Goal: Task Accomplishment & Management: Manage account settings

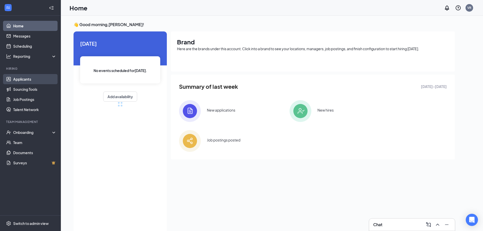
click at [30, 79] on link "Applicants" at bounding box center [34, 79] width 43 height 10
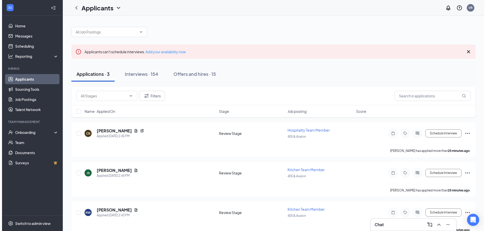
scroll to position [11, 0]
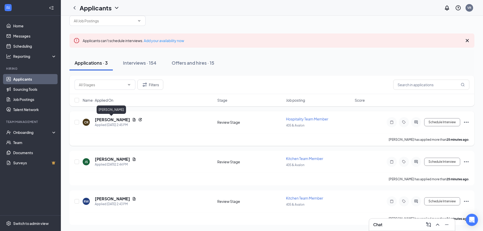
click at [100, 120] on h5 "Celso Raygoza" at bounding box center [112, 120] width 35 height 6
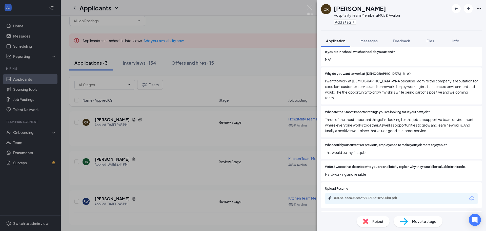
scroll to position [421, 0]
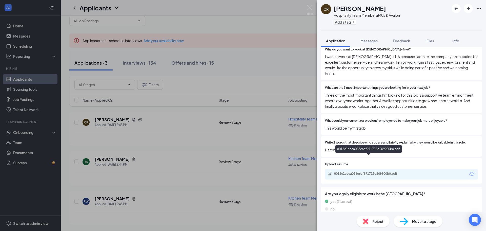
click at [363, 172] on div "8018e1ceea058e6af971715d209900b0.pdf" at bounding box center [369, 174] width 71 height 4
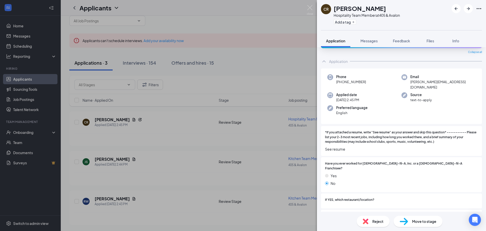
scroll to position [0, 0]
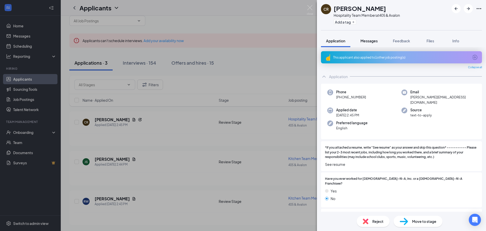
click at [377, 42] on span "Messages" at bounding box center [369, 41] width 17 height 5
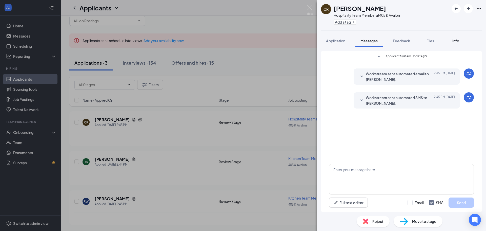
click at [458, 43] on div "Info" at bounding box center [456, 40] width 10 height 5
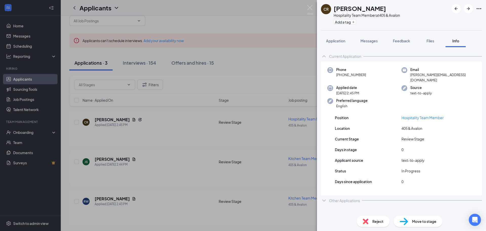
click at [350, 198] on div "Other Applications" at bounding box center [344, 200] width 31 height 5
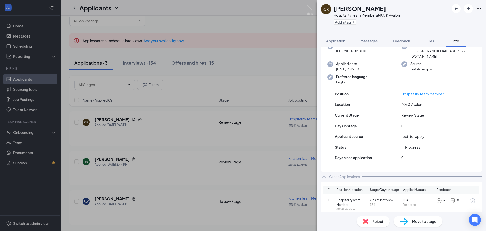
scroll to position [25, 0]
click at [416, 221] on span "Move to stage" at bounding box center [424, 221] width 24 height 6
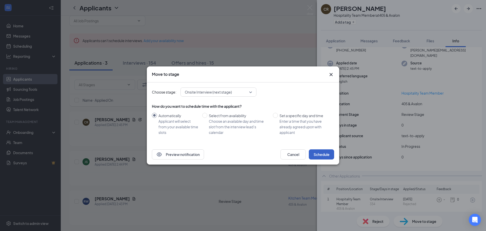
click at [331, 151] on button "Schedule" at bounding box center [321, 154] width 25 height 10
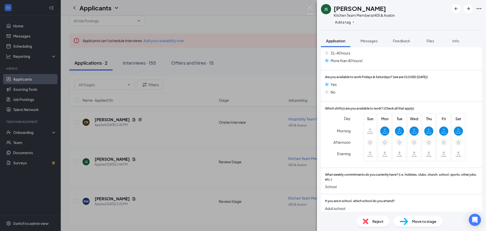
scroll to position [228, 0]
click at [378, 223] on span "Reject" at bounding box center [378, 221] width 11 height 6
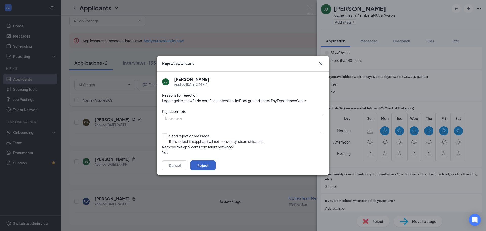
click at [216, 170] on button "Reject" at bounding box center [203, 165] width 25 height 10
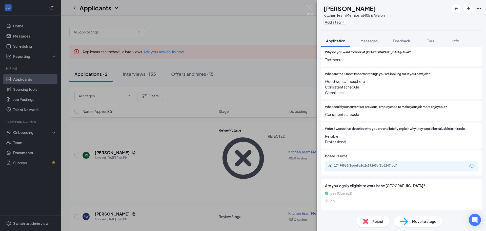
scroll to position [385, 0]
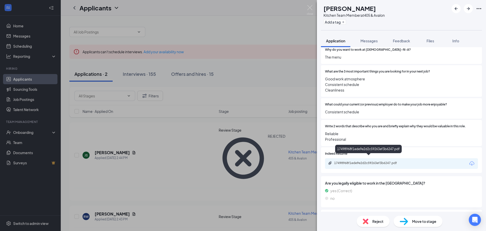
click at [348, 161] on div "17498968f1ede9e2d2c59263ef3b6247.pdf" at bounding box center [369, 163] width 71 height 4
click at [374, 219] on span "Reject" at bounding box center [378, 221] width 11 height 6
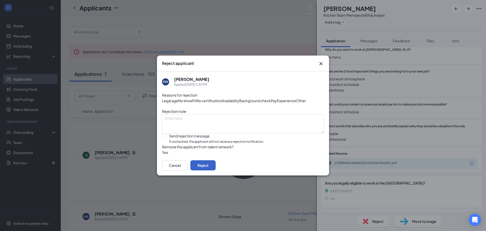
click at [216, 170] on button "Reject" at bounding box center [203, 165] width 25 height 10
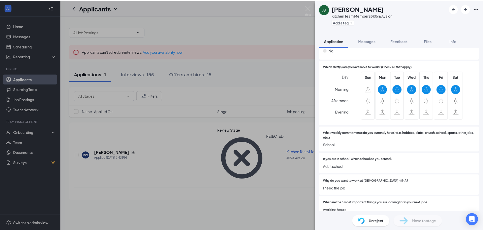
scroll to position [279, 0]
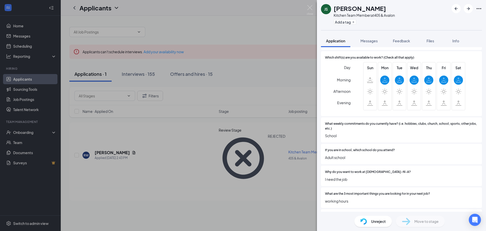
click at [224, 168] on div "JS Jordy Santizo Kitchen Team Member at 405 & Avalon Add a tag Application Mess…" at bounding box center [243, 115] width 486 height 231
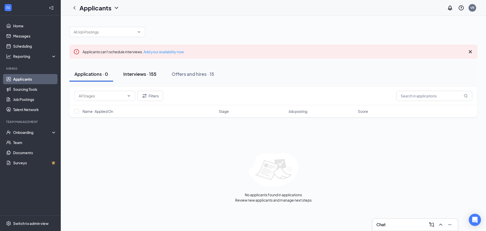
click at [135, 76] on div "Interviews · 155" at bounding box center [139, 74] width 33 height 6
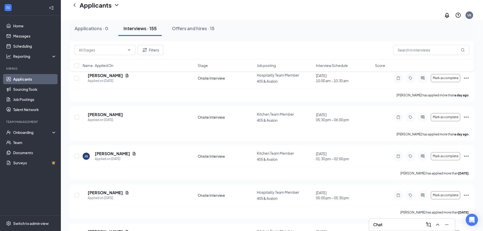
scroll to position [784, 0]
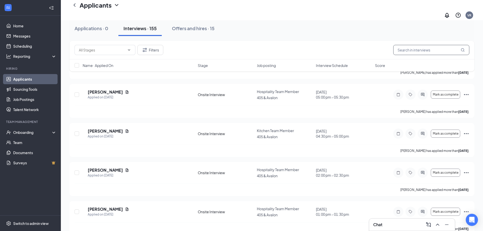
click at [402, 52] on input "text" at bounding box center [431, 50] width 76 height 10
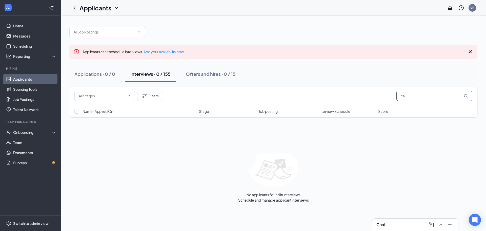
type input "c"
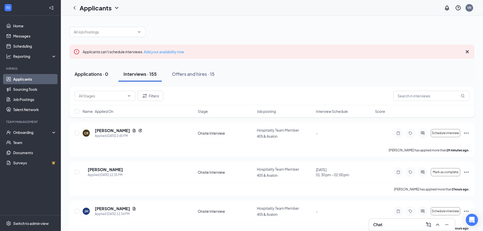
click at [106, 74] on div "Applications · 0" at bounding box center [91, 74] width 34 height 6
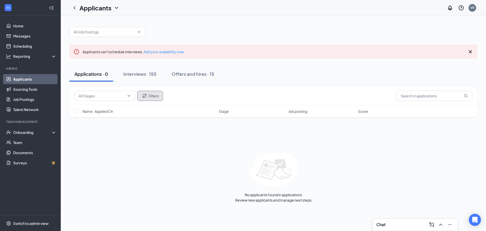
click at [146, 96] on icon "Filter" at bounding box center [145, 96] width 6 height 6
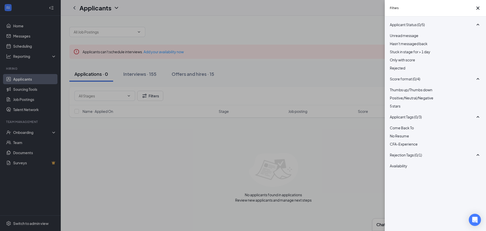
click at [395, 71] on div "Rejected" at bounding box center [435, 68] width 91 height 6
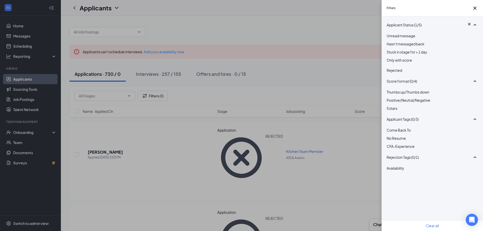
click at [359, 75] on div "Filters Applicant Status (1/5) Unread message Hasn't messaged back Stuck in sta…" at bounding box center [241, 115] width 483 height 231
click at [472, 11] on icon "Cross" at bounding box center [474, 8] width 6 height 6
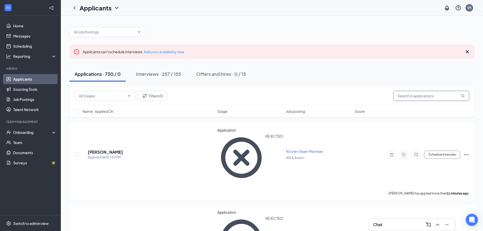
click at [416, 98] on input "text" at bounding box center [431, 96] width 76 height 10
type input "carlos"
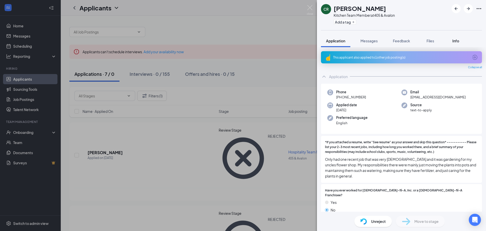
click at [455, 44] on button "Info" at bounding box center [456, 40] width 20 height 13
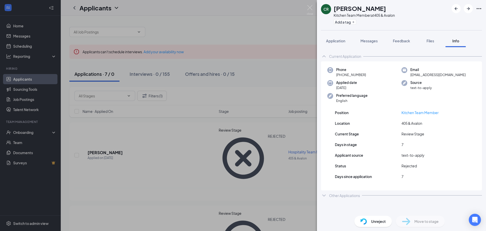
click at [344, 195] on div "Other Applications" at bounding box center [344, 195] width 31 height 5
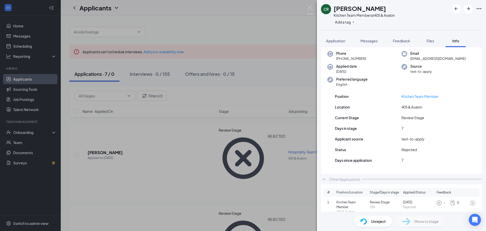
scroll to position [21, 0]
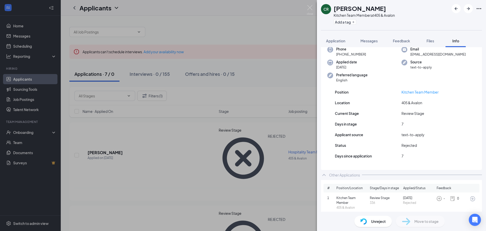
click at [339, 187] on span "Position/Location" at bounding box center [350, 188] width 26 height 5
click at [334, 176] on div "Other Applications" at bounding box center [344, 174] width 31 height 5
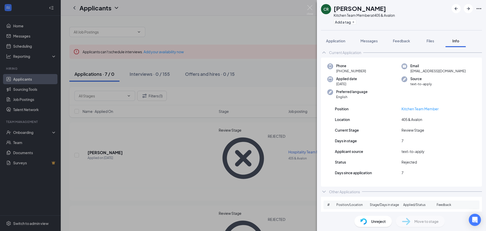
scroll to position [0, 0]
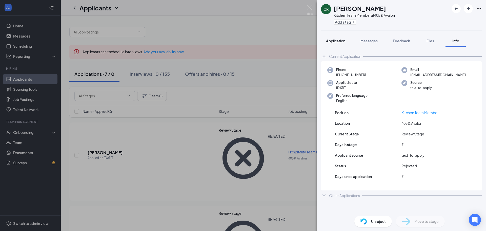
click at [338, 38] on button "Application" at bounding box center [335, 40] width 29 height 13
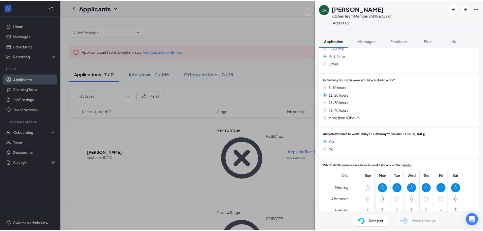
scroll to position [193, 0]
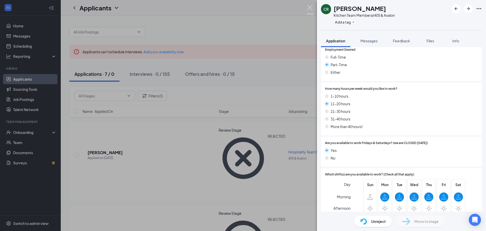
click at [310, 9] on img at bounding box center [310, 10] width 6 height 10
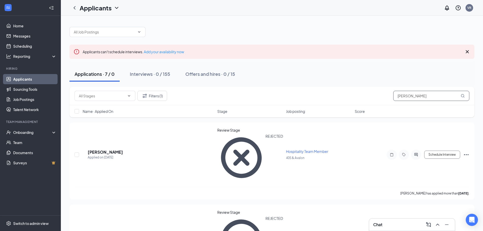
drag, startPoint x: 422, startPoint y: 98, endPoint x: 394, endPoint y: 100, distance: 28.2
click at [394, 100] on input "carlos" at bounding box center [431, 96] width 76 height 10
click at [331, 93] on div "Filters (1)" at bounding box center [271, 96] width 394 height 10
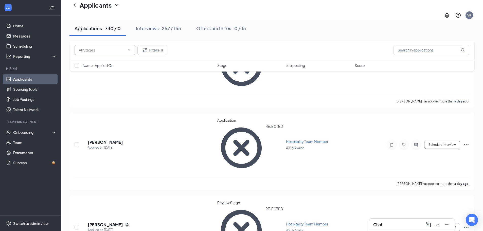
scroll to position [2432, 0]
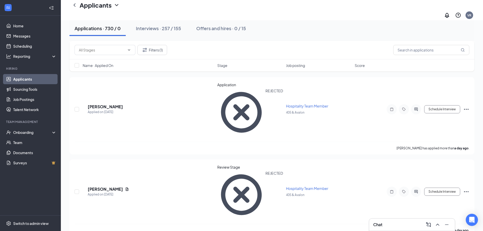
click at [84, 31] on div "Applications · 730 / 0" at bounding box center [97, 28] width 46 height 6
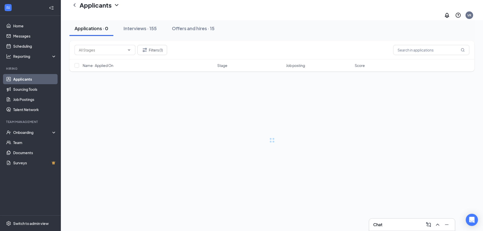
scroll to position [0, 0]
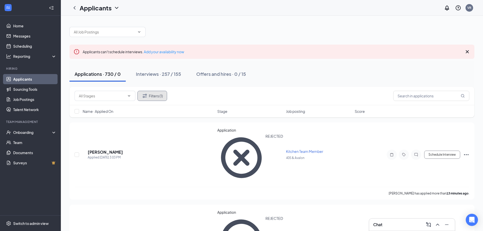
click at [158, 99] on button "Filters (1)" at bounding box center [152, 96] width 30 height 10
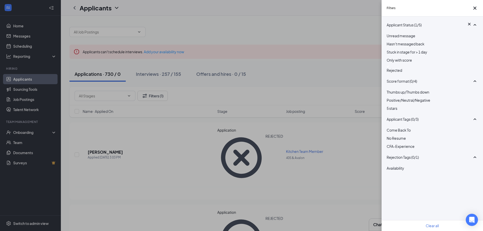
click at [389, 67] on img at bounding box center [387, 66] width 3 height 2
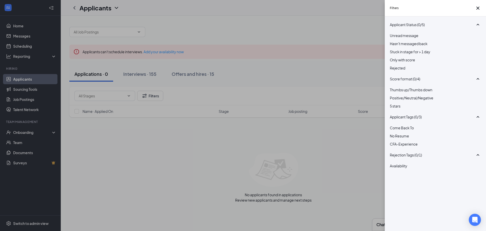
click at [148, 82] on div "Filters Applicant Status (0/5) Unread message Hasn't messaged back Stuck in sta…" at bounding box center [243, 115] width 486 height 231
click at [478, 9] on icon "Cross" at bounding box center [478, 8] width 6 height 6
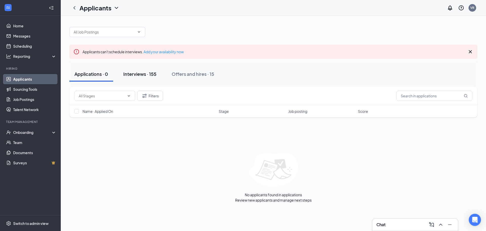
click at [147, 76] on div "Interviews · 155" at bounding box center [139, 74] width 33 height 6
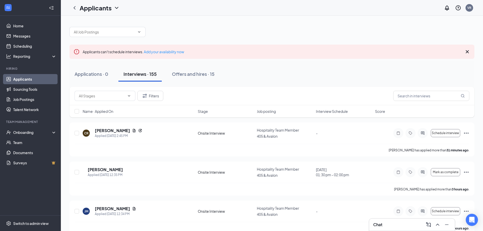
click at [332, 112] on span "Interview Schedule" at bounding box center [332, 111] width 32 height 5
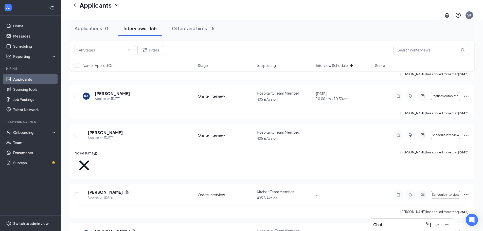
scroll to position [5909, 0]
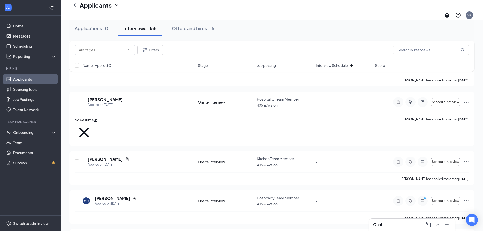
checkbox input "true"
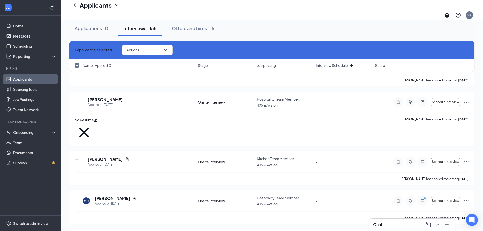
checkbox input "true"
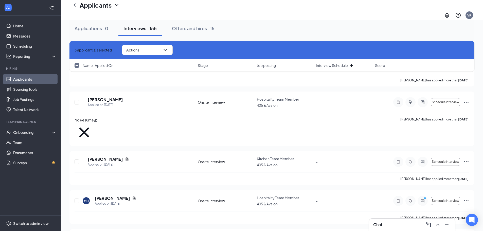
checkbox input "true"
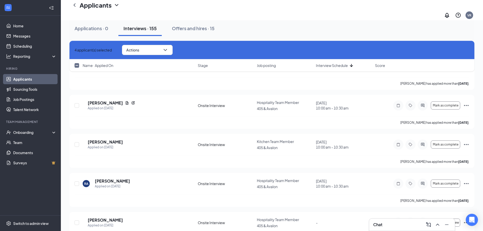
scroll to position [5783, 0]
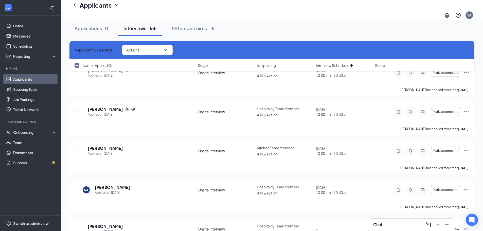
checkbox input "true"
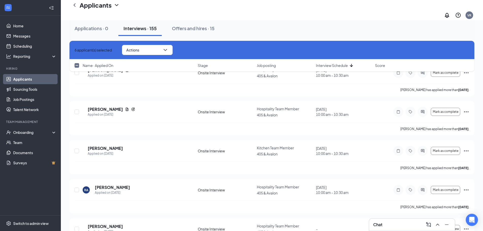
checkbox input "true"
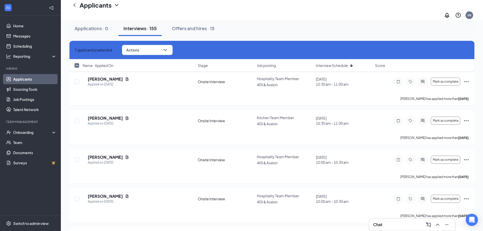
scroll to position [5656, 0]
checkbox input "true"
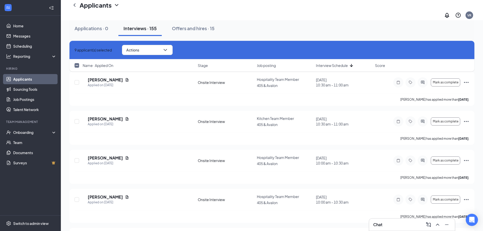
checkbox input "true"
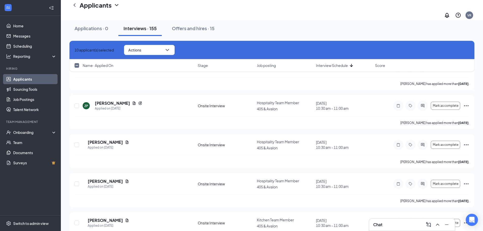
checkbox input "true"
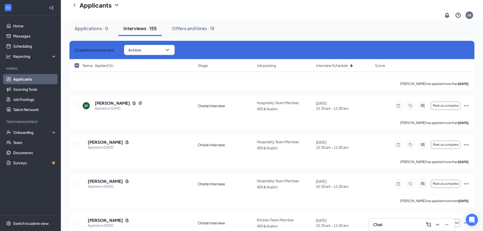
checkbox input "true"
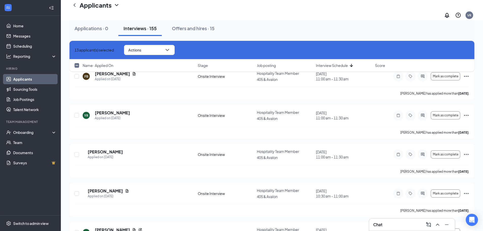
checkbox input "true"
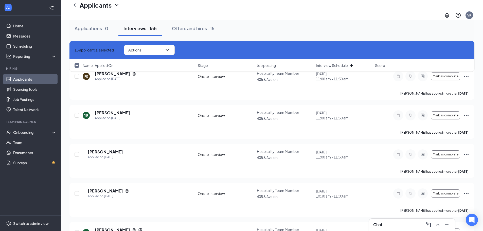
checkbox input "true"
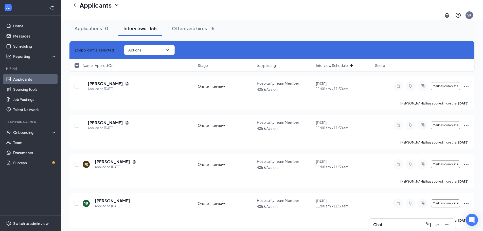
scroll to position [5327, 0]
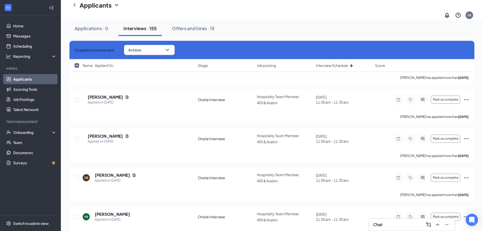
checkbox input "true"
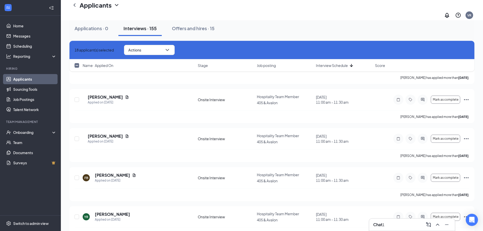
checkbox input "true"
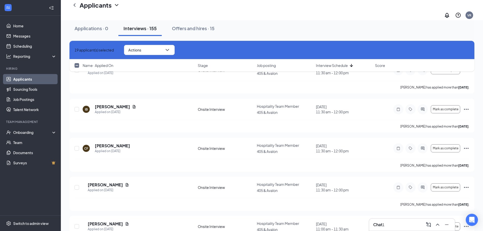
checkbox input "true"
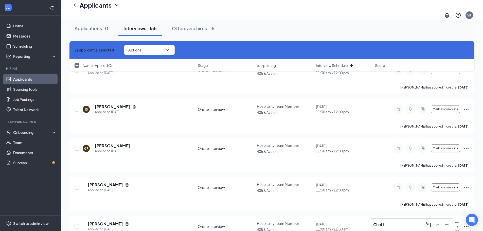
checkbox input "true"
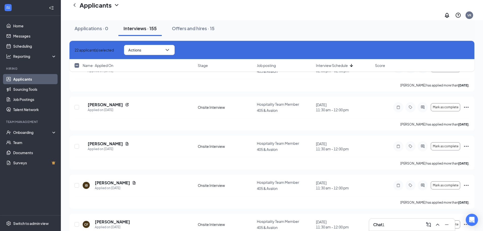
checkbox input "true"
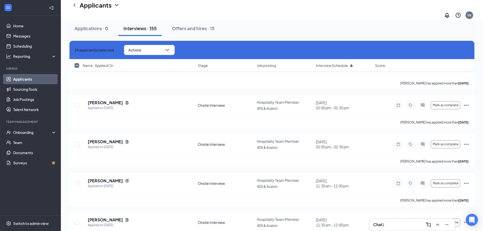
checkbox input "true"
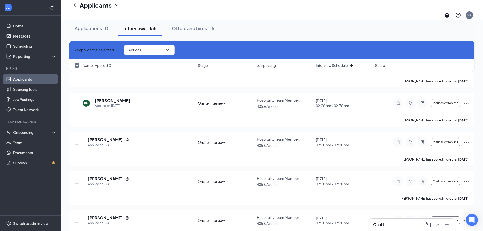
checkbox input "true"
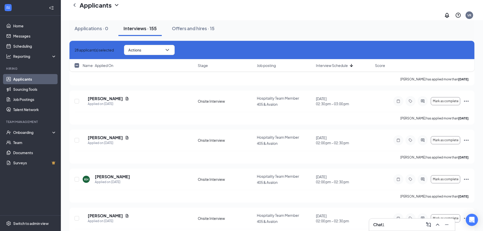
checkbox input "true"
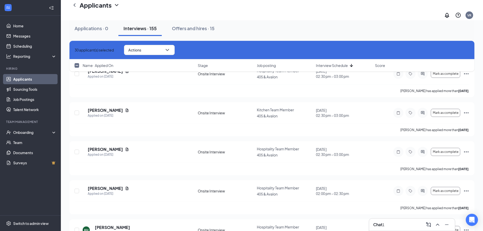
checkbox input "true"
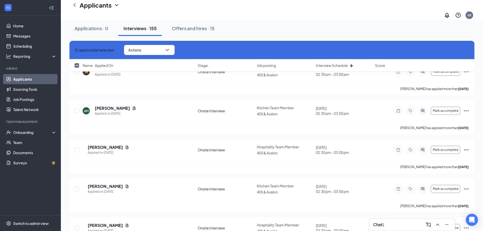
checkbox input "true"
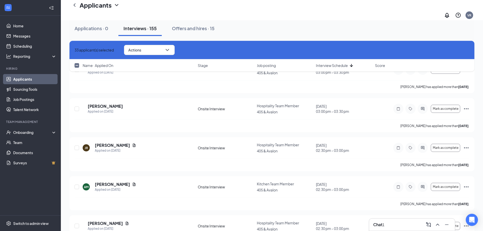
checkbox input "true"
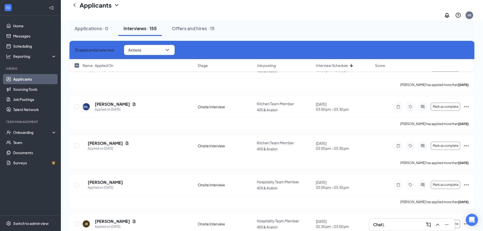
checkbox input "true"
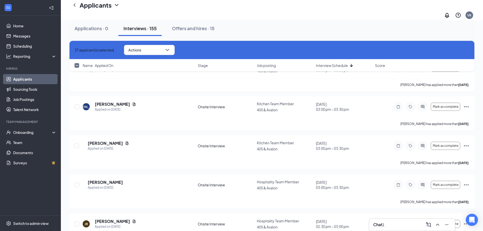
scroll to position [4541, 0]
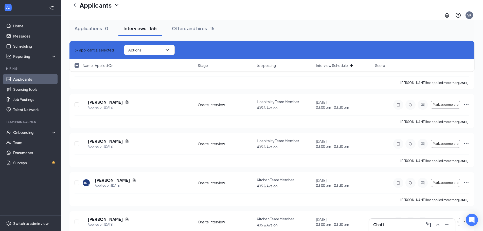
checkbox input "true"
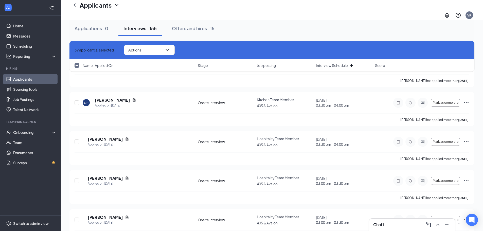
checkbox input "true"
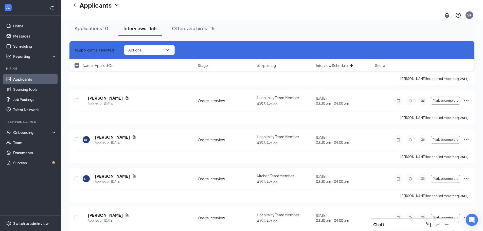
checkbox input "true"
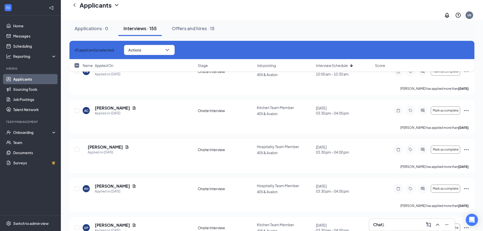
scroll to position [4339, 0]
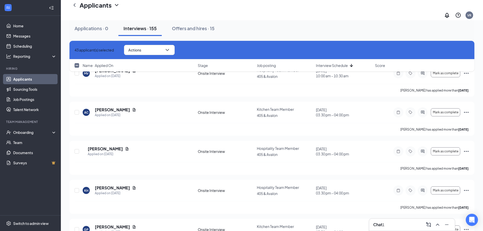
checkbox input "false"
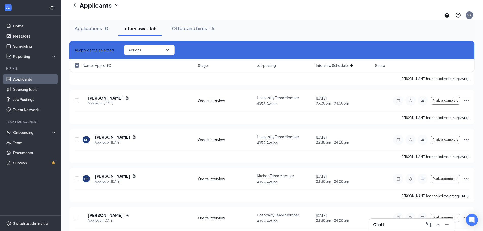
checkbox input "false"
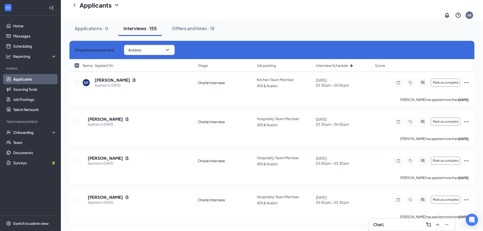
scroll to position [4491, 0]
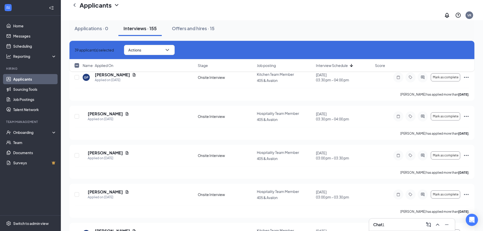
checkbox input "false"
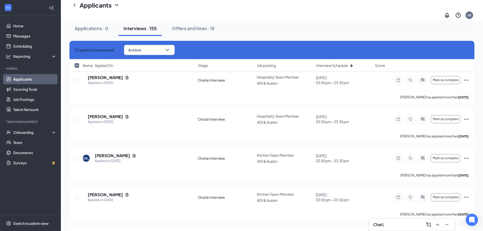
scroll to position [4567, 0]
checkbox input "false"
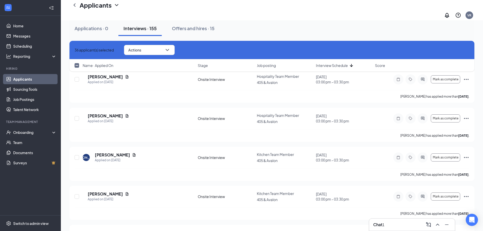
checkbox input "false"
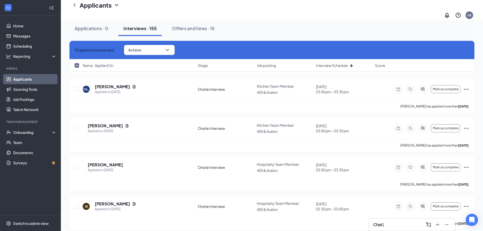
scroll to position [4643, 0]
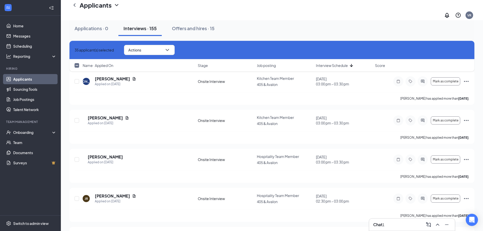
checkbox input "false"
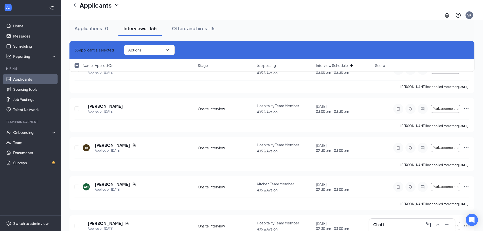
checkbox input "false"
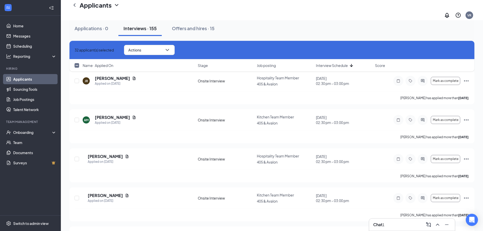
scroll to position [4769, 0]
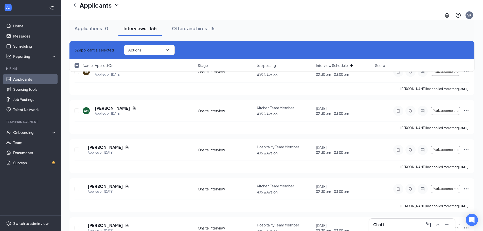
checkbox input "false"
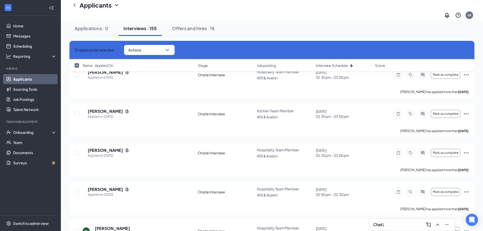
scroll to position [4845, 0]
checkbox input "false"
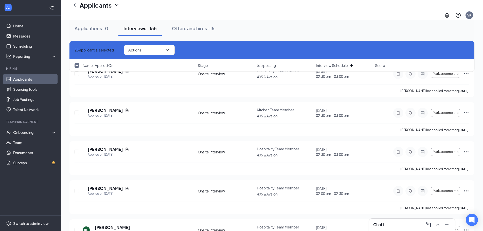
scroll to position [4896, 0]
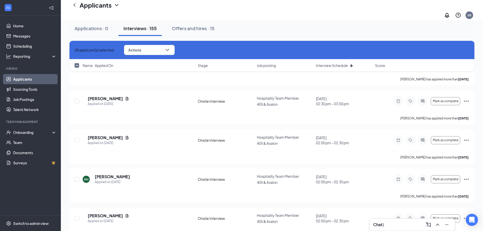
checkbox input "false"
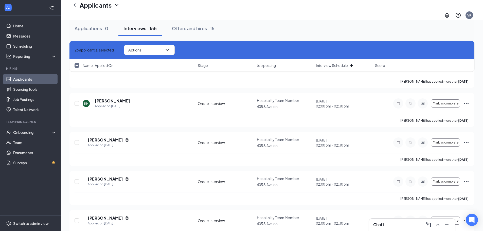
scroll to position [4972, 0]
checkbox input "false"
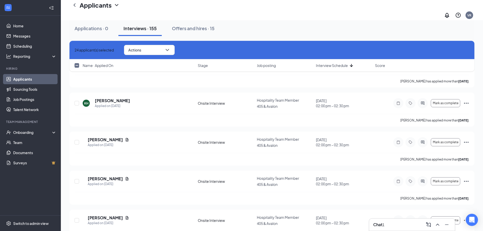
scroll to position [5073, 0]
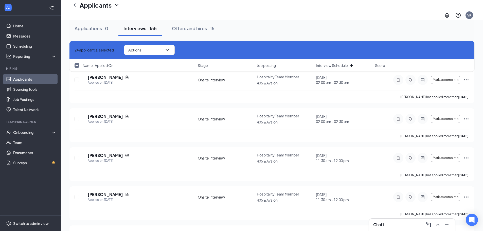
drag, startPoint x: 75, startPoint y: 145, endPoint x: 76, endPoint y: 183, distance: 38.3
checkbox input "false"
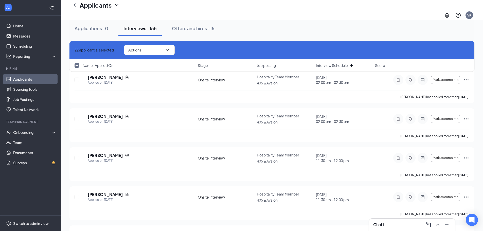
scroll to position [5124, 0]
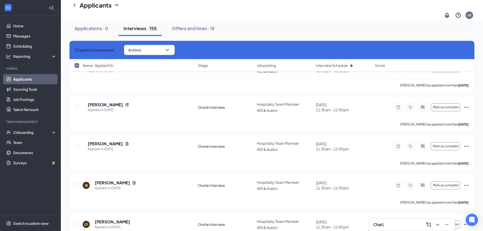
checkbox input "false"
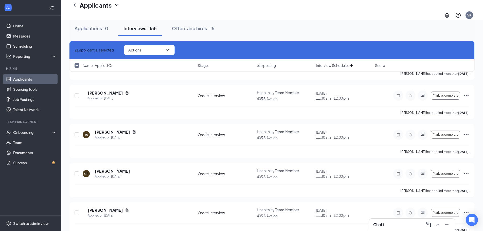
checkbox input "false"
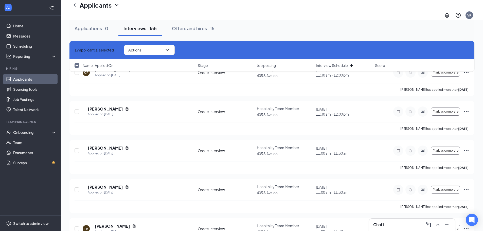
scroll to position [5276, 0]
checkbox input "false"
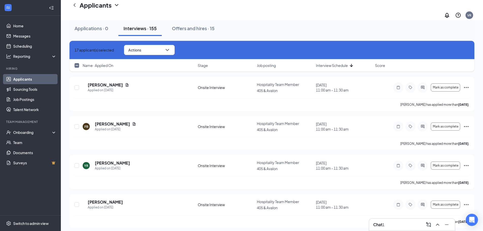
scroll to position [5377, 0]
checkbox input "false"
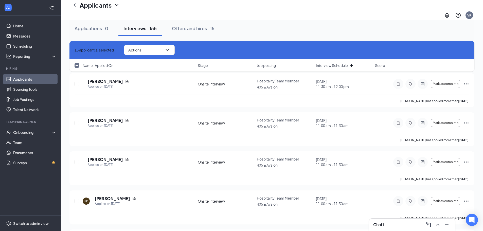
scroll to position [5301, 0]
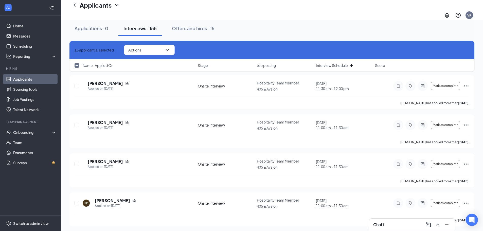
click at [77, 51] on icon "Cross" at bounding box center [77, 52] width 3 height 3
checkbox input "false"
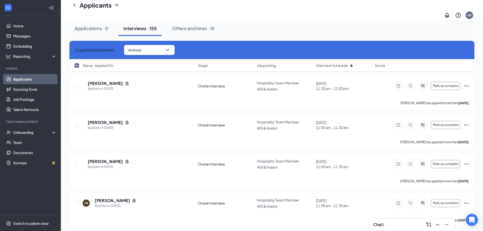
checkbox input "false"
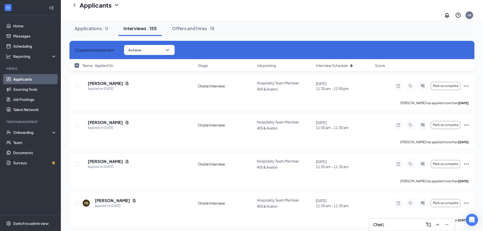
checkbox input "false"
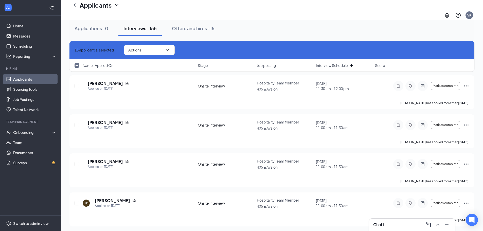
checkbox input "false"
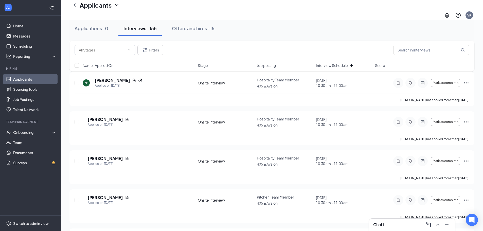
scroll to position [5580, 0]
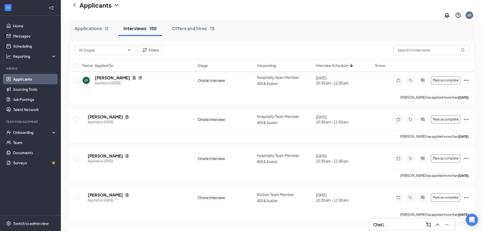
click at [393, 226] on div "Chat 1" at bounding box center [412, 224] width 78 height 8
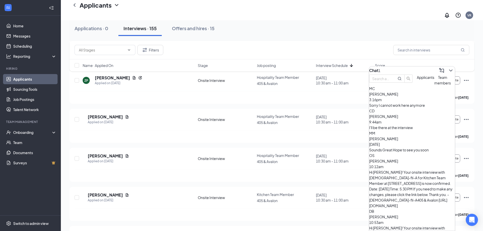
click at [397, 96] on span "Matthew Corvera" at bounding box center [383, 94] width 29 height 5
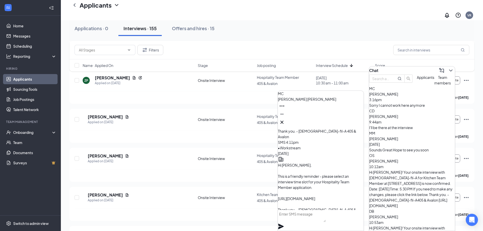
scroll to position [-51, 0]
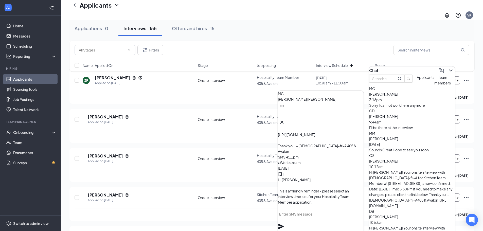
click at [292, 101] on span "Matthew Corvera" at bounding box center [307, 99] width 58 height 5
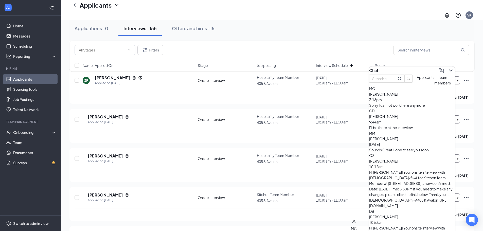
scroll to position [0, 0]
click at [375, 91] on div "MC" at bounding box center [412, 89] width 86 height 6
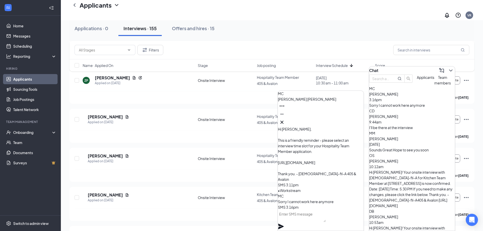
click at [337, 32] on div "Applications · 0 Interviews · 155 Offers and hires · 15" at bounding box center [271, 28] width 405 height 15
click at [286, 123] on button at bounding box center [282, 122] width 8 height 8
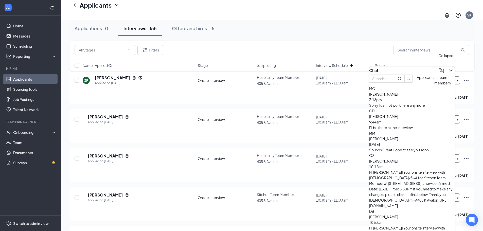
click at [449, 69] on icon "ChevronDown" at bounding box center [450, 70] width 3 height 2
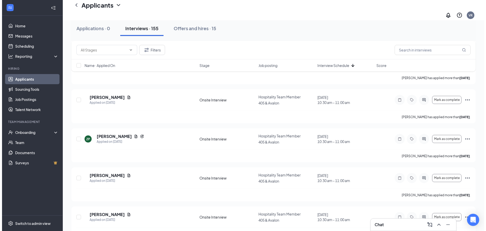
scroll to position [5479, 0]
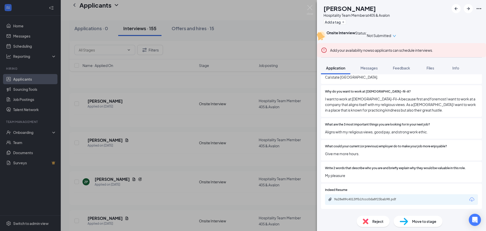
scroll to position [425, 0]
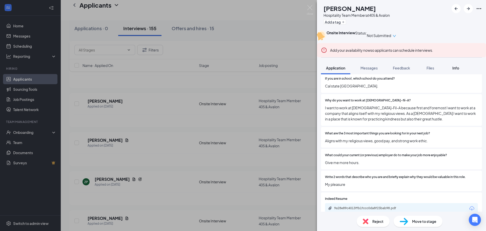
click at [453, 70] on div "Info" at bounding box center [456, 67] width 10 height 5
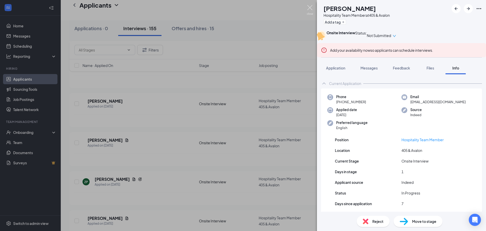
click at [311, 7] on img at bounding box center [310, 10] width 6 height 10
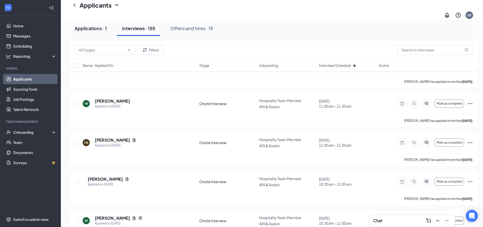
scroll to position [5453, 0]
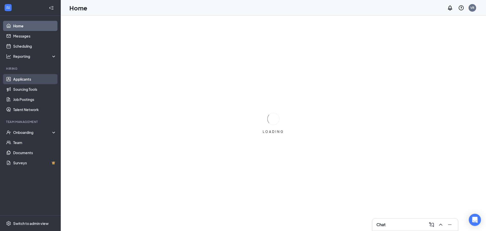
click at [26, 80] on link "Applicants" at bounding box center [34, 79] width 43 height 10
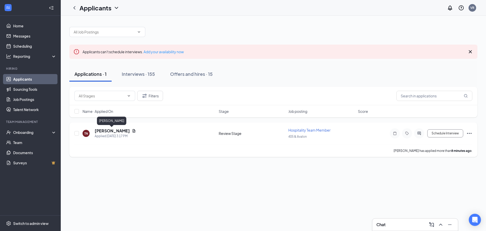
click at [105, 130] on h5 "[PERSON_NAME]" at bounding box center [112, 131] width 35 height 6
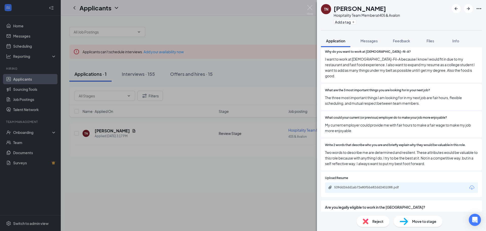
scroll to position [456, 0]
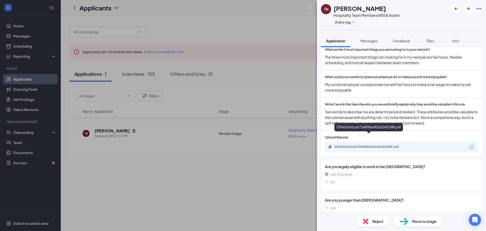
click at [363, 145] on div "539dd26dd1ab72e80fbb682dd2401088.pdf" at bounding box center [369, 147] width 71 height 4
click at [405, 220] on img at bounding box center [404, 221] width 8 height 7
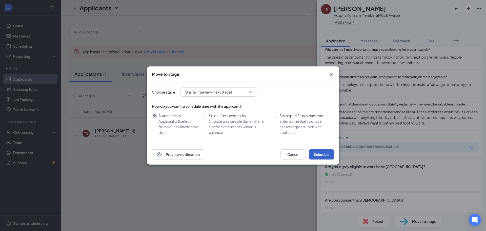
click at [317, 157] on button "Schedule" at bounding box center [321, 154] width 25 height 10
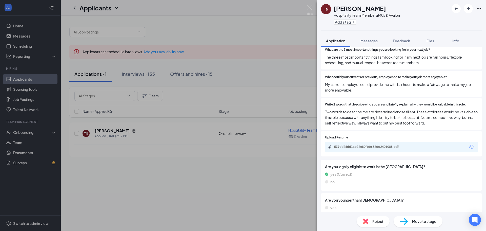
click at [164, 179] on div "TN [PERSON_NAME] Hospitality Team Member at 405 & Avalon Add a tag Application …" at bounding box center [243, 115] width 486 height 231
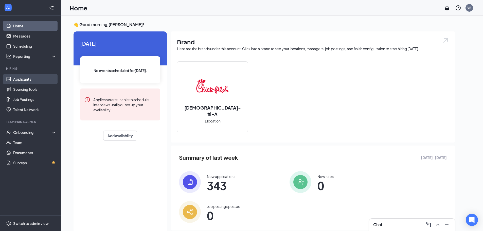
click at [23, 80] on link "Applicants" at bounding box center [34, 79] width 43 height 10
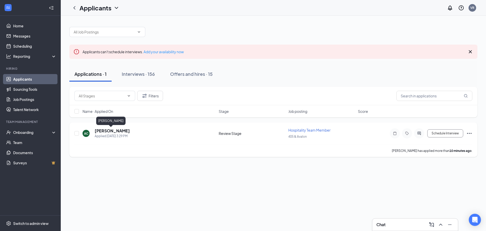
click at [108, 132] on h5 "Angel Caneda" at bounding box center [112, 131] width 35 height 6
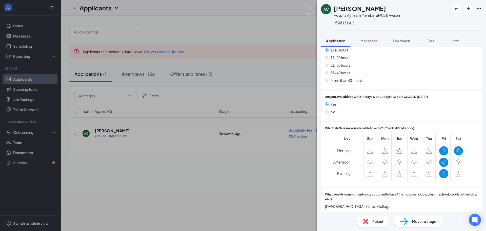
scroll to position [253, 0]
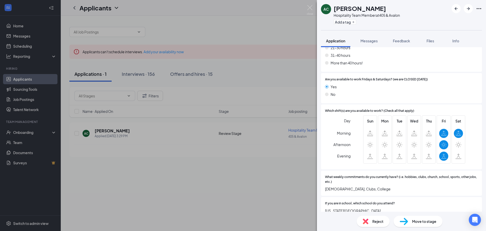
click at [371, 222] on div "Reject" at bounding box center [373, 221] width 33 height 11
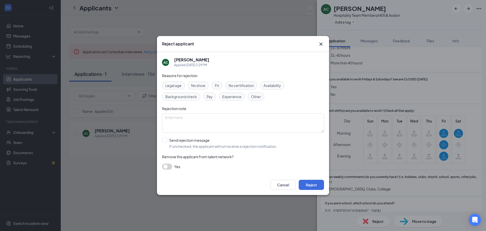
click at [314, 191] on div "Cancel Reject" at bounding box center [243, 185] width 172 height 20
click at [313, 190] on div "Cancel Reject" at bounding box center [243, 185] width 172 height 20
click at [314, 183] on button "Reject" at bounding box center [311, 185] width 25 height 10
